Goal: Communication & Community: Ask a question

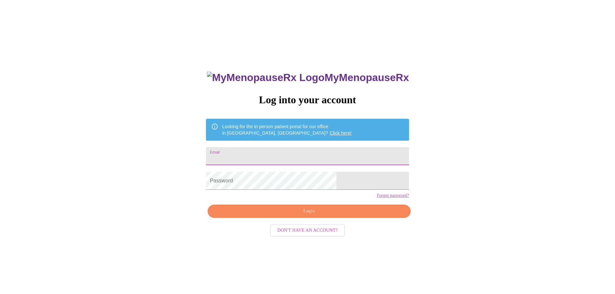
click at [310, 157] on input "Email" at bounding box center [307, 156] width 203 height 18
type input "[EMAIL_ADDRESS][DOMAIN_NAME]"
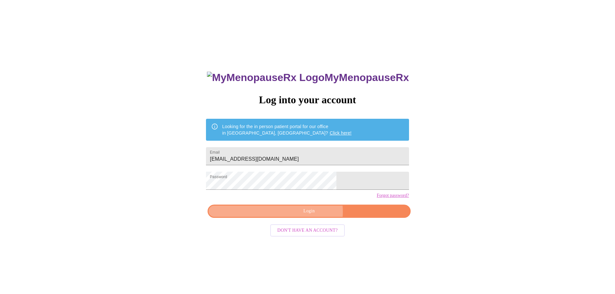
click at [312, 216] on span "Login" at bounding box center [309, 211] width 188 height 8
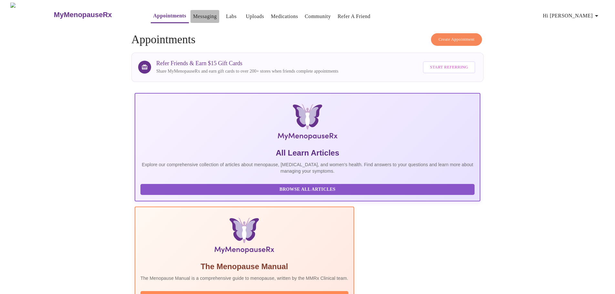
click at [193, 14] on link "Messaging" at bounding box center [205, 16] width 24 height 9
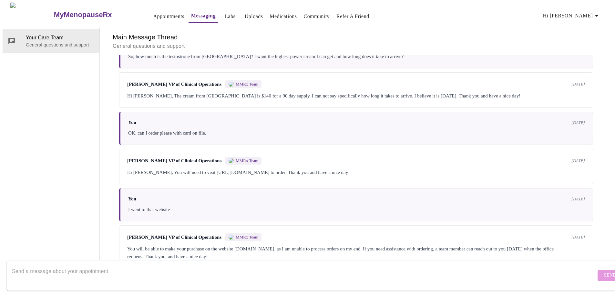
scroll to position [343, 0]
click at [234, 260] on form "Send" at bounding box center [316, 275] width 621 height 31
click at [130, 266] on textarea "Send a message about your appointment" at bounding box center [304, 275] width 584 height 21
click at [167, 246] on div "Main Message Thread General questions and support Messages are typically review…" at bounding box center [357, 148] width 498 height 242
click at [53, 266] on textarea "Send a message about your appointment" at bounding box center [304, 275] width 584 height 21
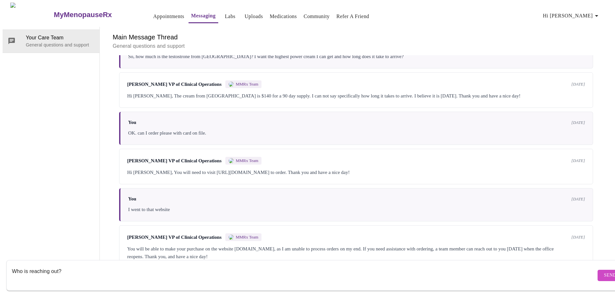
type textarea "Who is reaching out?"
click at [605, 272] on span "Send" at bounding box center [611, 276] width 12 height 8
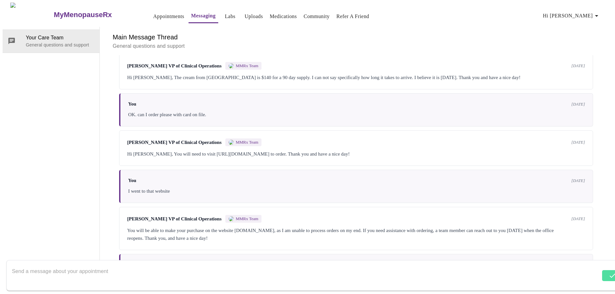
scroll to position [382, 0]
